Goal: Task Accomplishment & Management: Manage account settings

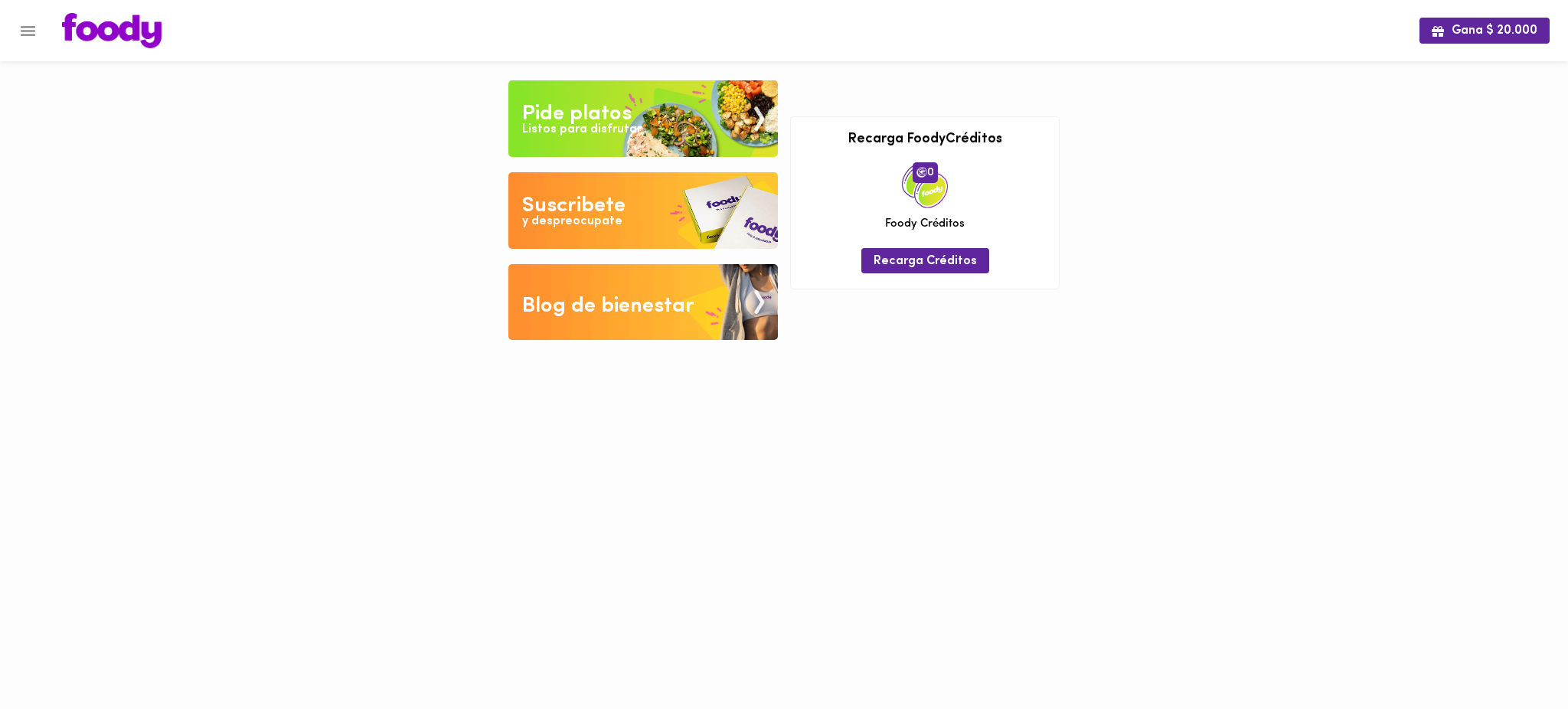
click at [27, 31] on icon "Menu" at bounding box center [28, 31] width 15 height 10
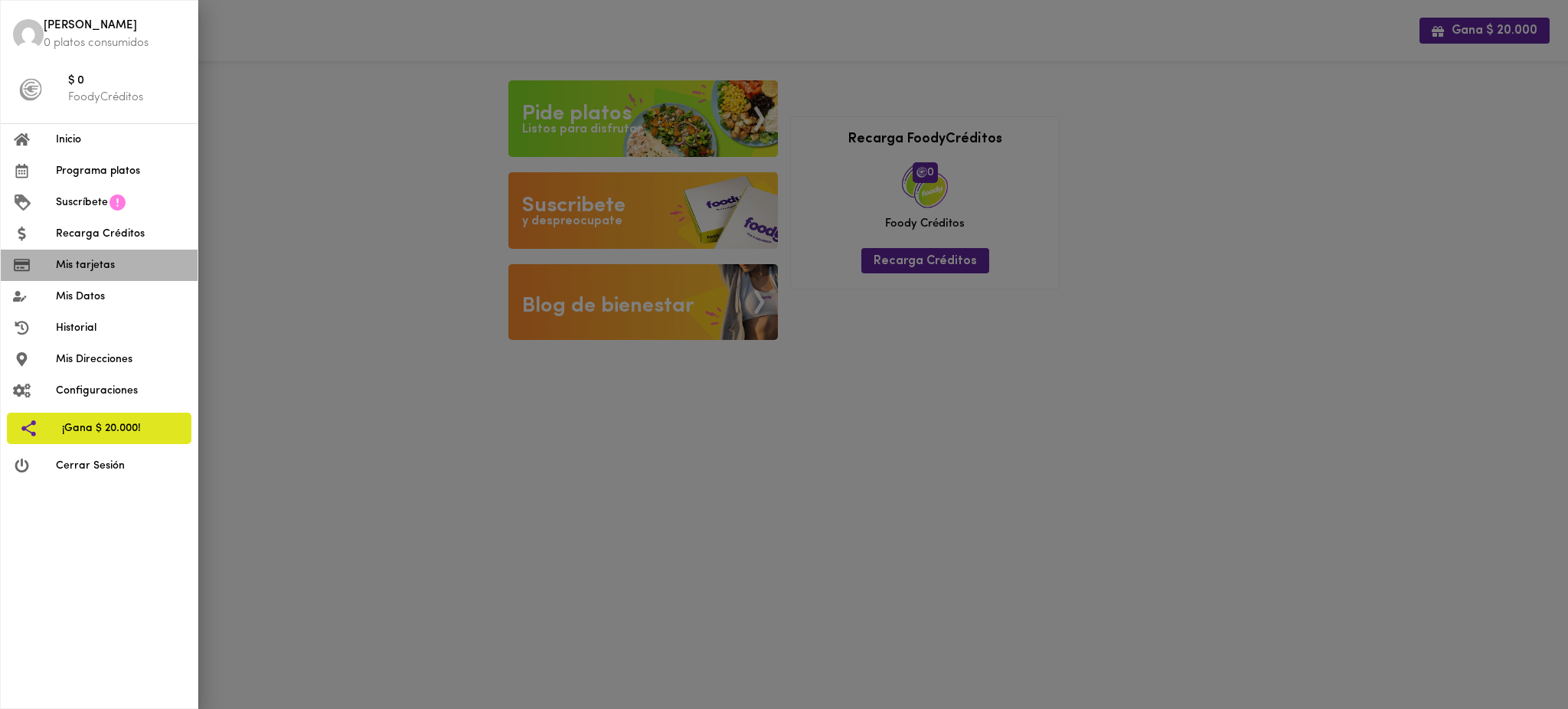
click at [95, 266] on span "Mis tarjetas" at bounding box center [120, 265] width 129 height 16
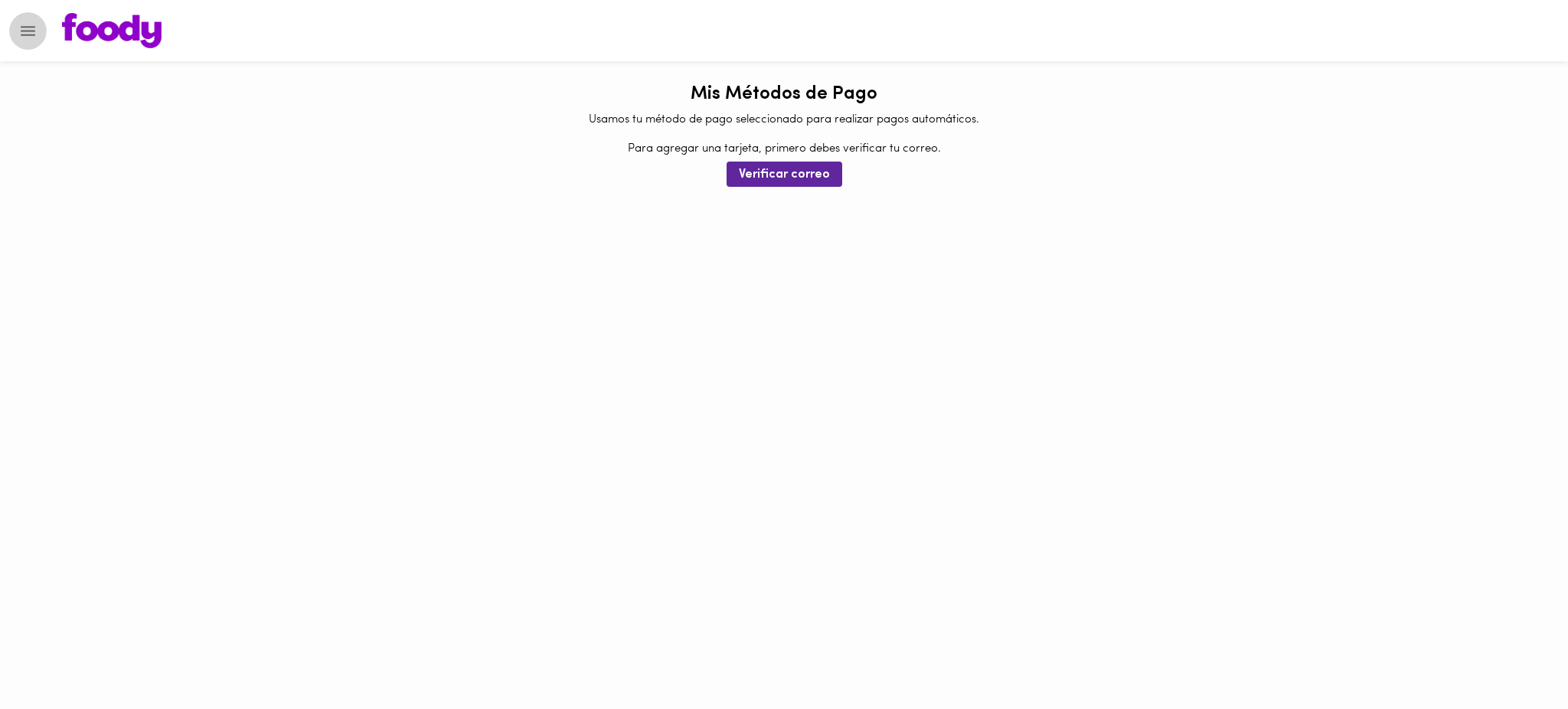
click at [22, 34] on icon "Menu" at bounding box center [28, 31] width 15 height 10
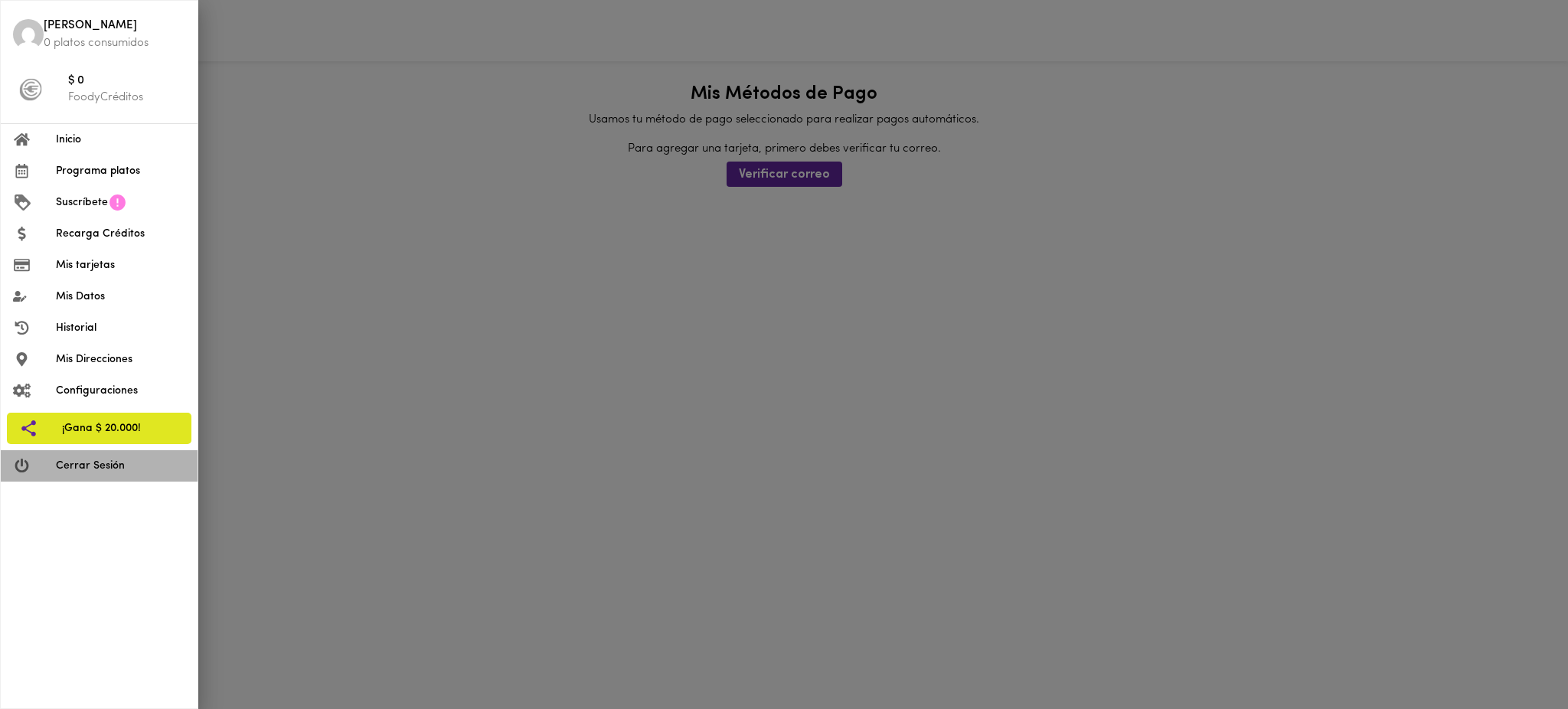
click at [86, 462] on span "Cerrar Sesión" at bounding box center [120, 466] width 129 height 16
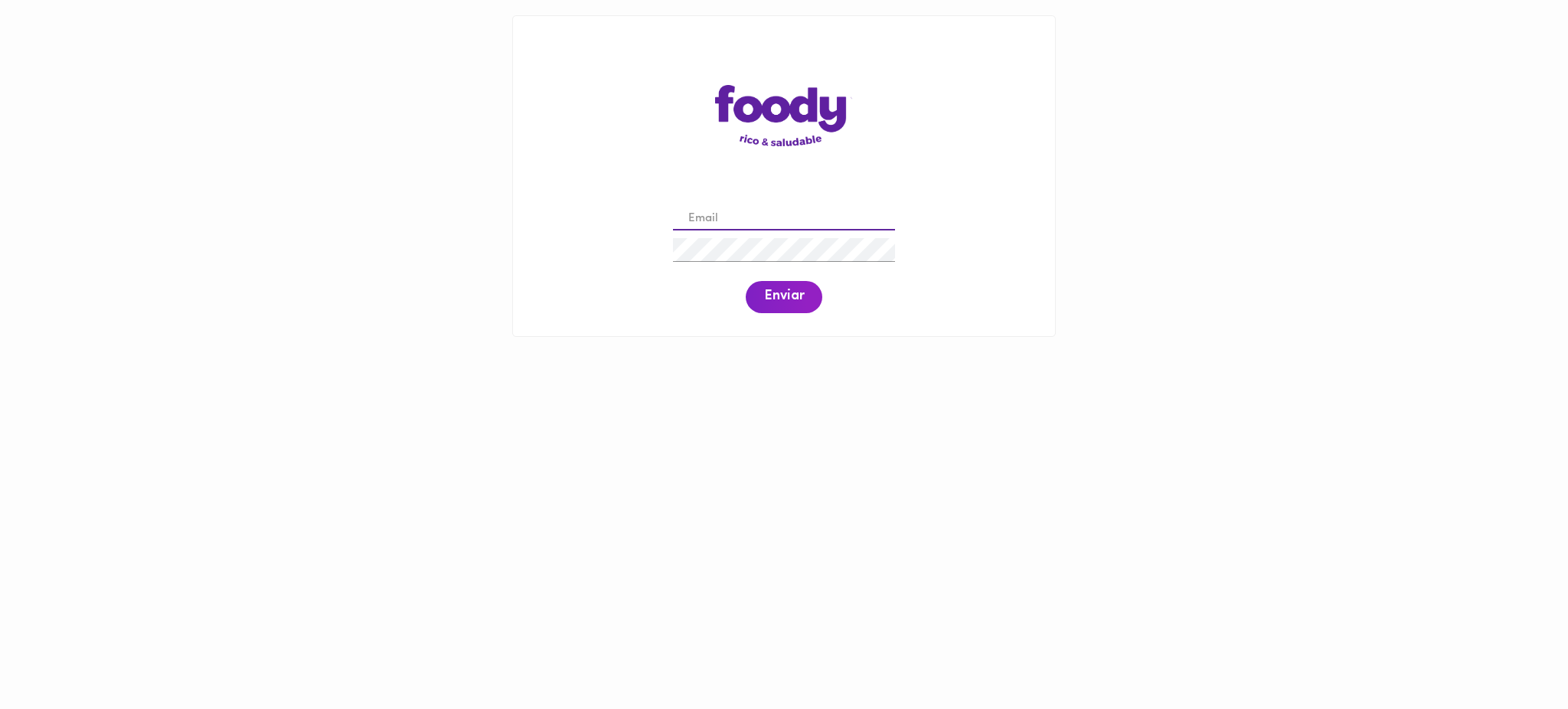
click at [775, 215] on input "email" at bounding box center [784, 218] width 222 height 24
paste input "[PERSON_NAME][EMAIL_ADDRESS][DOMAIN_NAME]"
type input "[PERSON_NAME][EMAIL_ADDRESS][DOMAIN_NAME]"
click at [782, 302] on span "Enviar" at bounding box center [783, 297] width 40 height 17
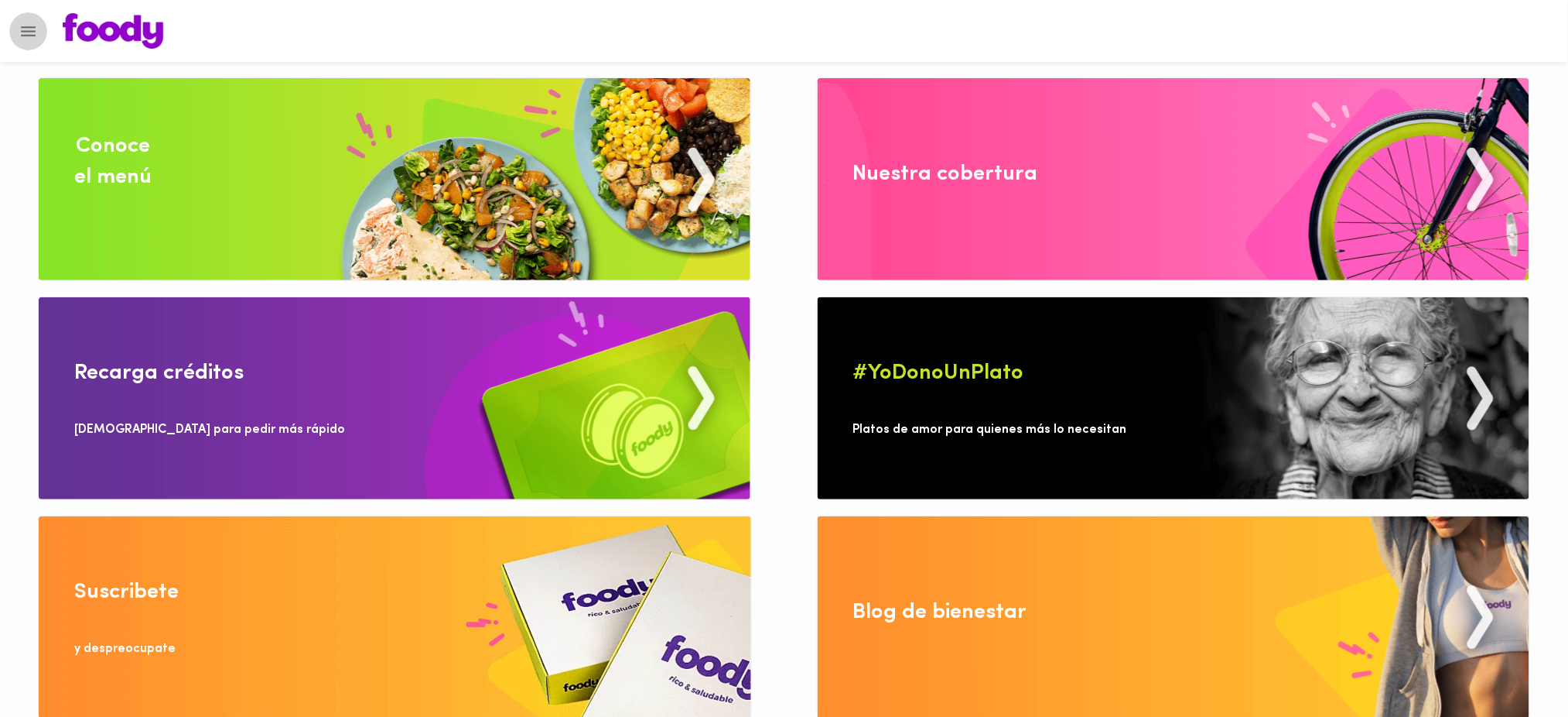
click at [20, 25] on icon "Menu" at bounding box center [28, 31] width 20 height 20
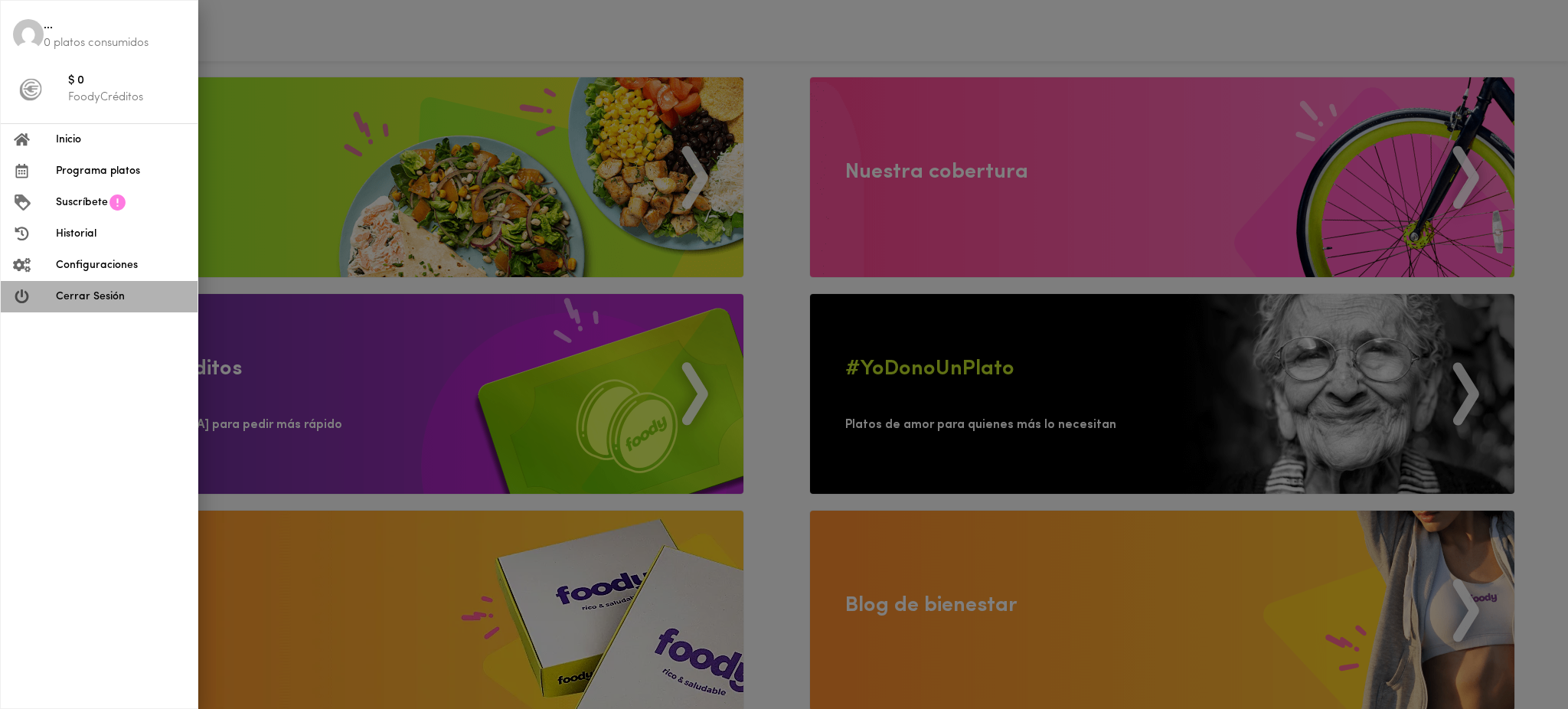
click at [135, 291] on span "Cerrar Sesión" at bounding box center [120, 297] width 129 height 16
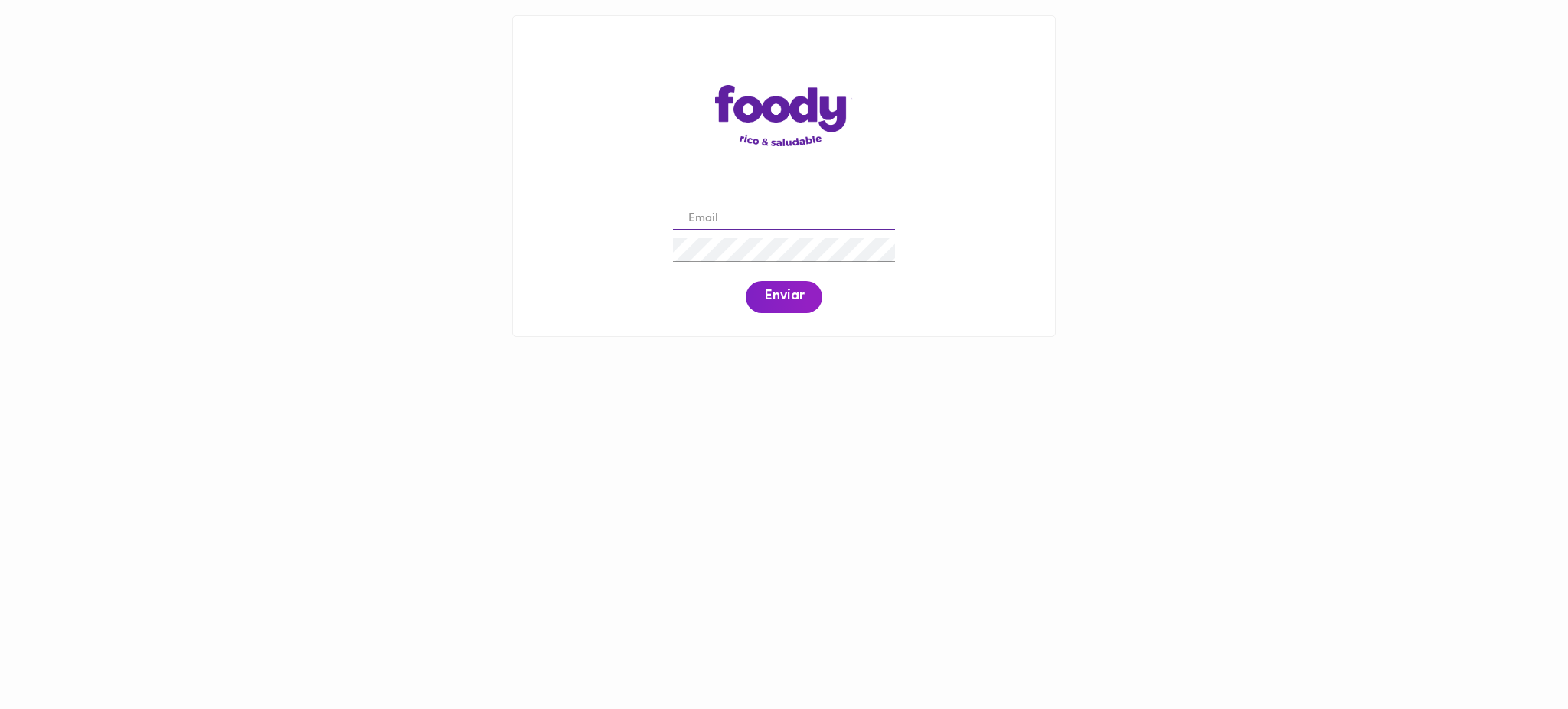
click at [758, 213] on input "email" at bounding box center [784, 218] width 222 height 24
paste input "[EMAIL_ADDRESS][DOMAIN_NAME]"
type input "[EMAIL_ADDRESS][DOMAIN_NAME]"
click at [788, 295] on span "Enviar" at bounding box center [783, 297] width 40 height 17
